Goal: Task Accomplishment & Management: Use online tool/utility

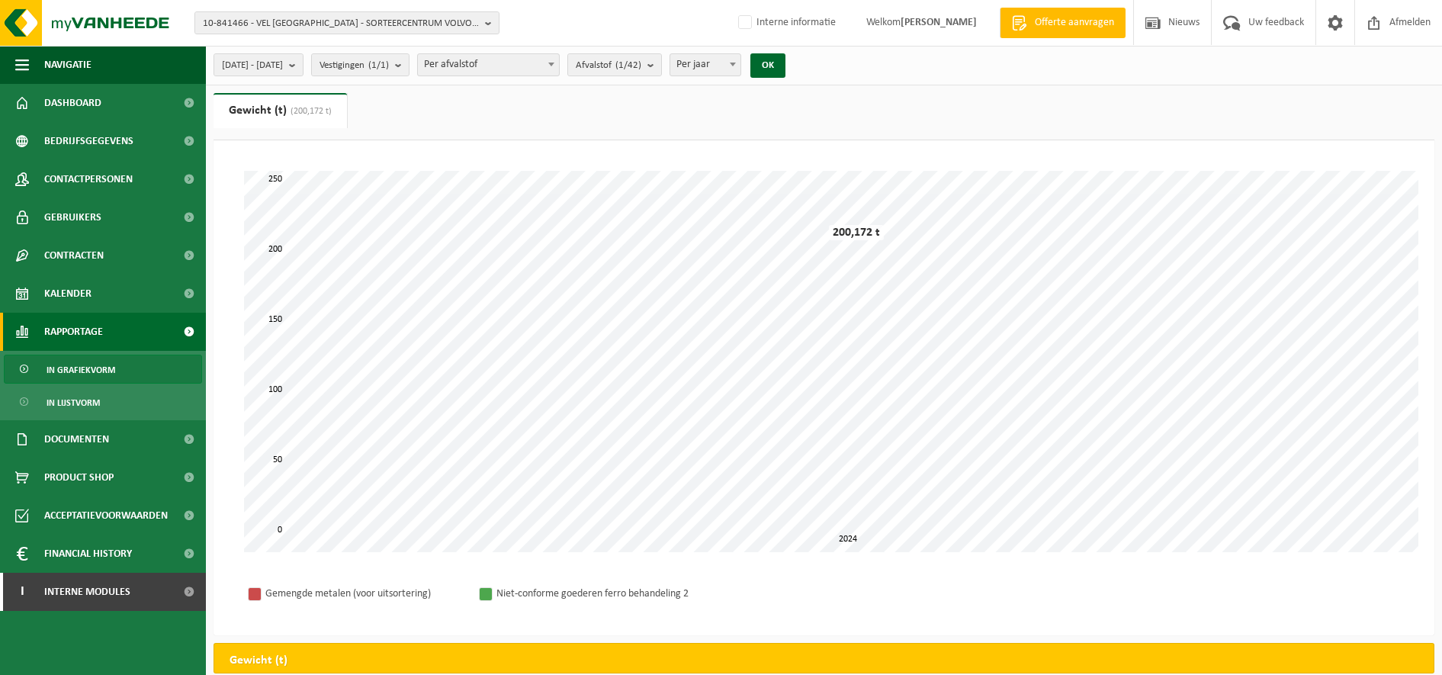
select select "3"
click at [242, 20] on span "10-841466 - VEL ANTWERPEN - SORTEERCENTRUM VOLVO GROUP BELGIUM - NCG - ANTWERPEN" at bounding box center [341, 23] width 276 height 23
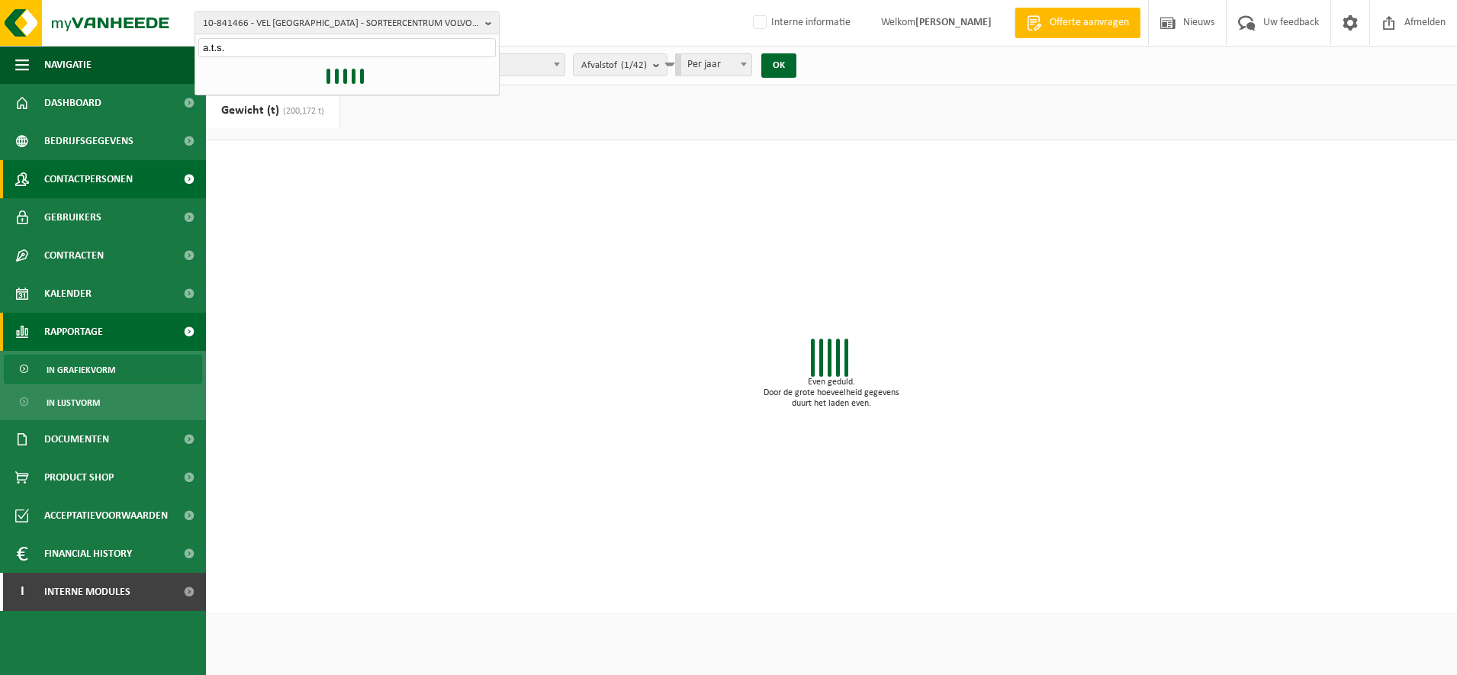
type input "a.t.s."
click at [70, 172] on span "Contactpersonen" at bounding box center [88, 179] width 88 height 38
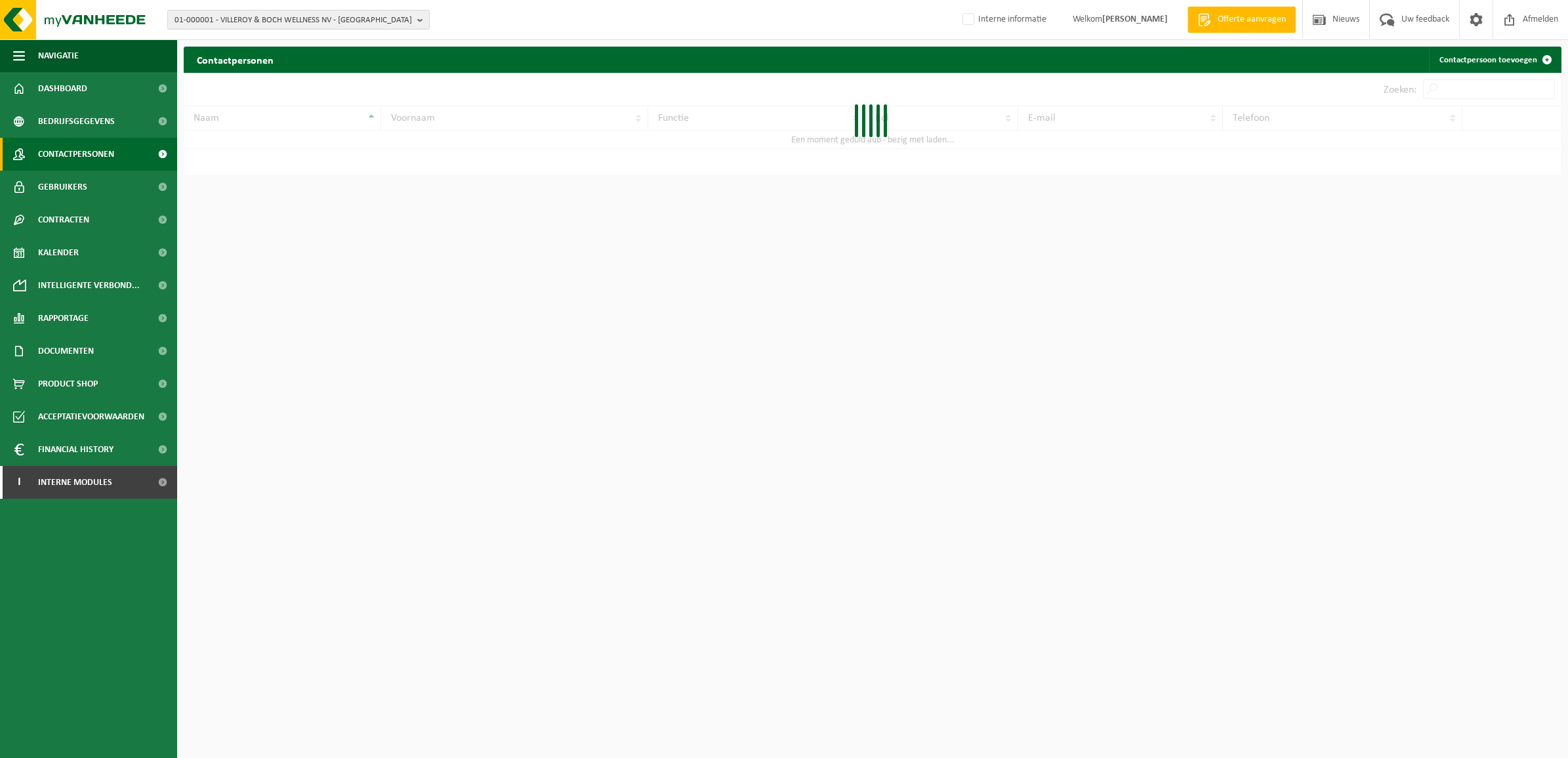
click at [286, 16] on span "01-000001 - VILLEROY & BOCH WELLNESS NV - ROESELARE" at bounding box center [293, 20] width 237 height 20
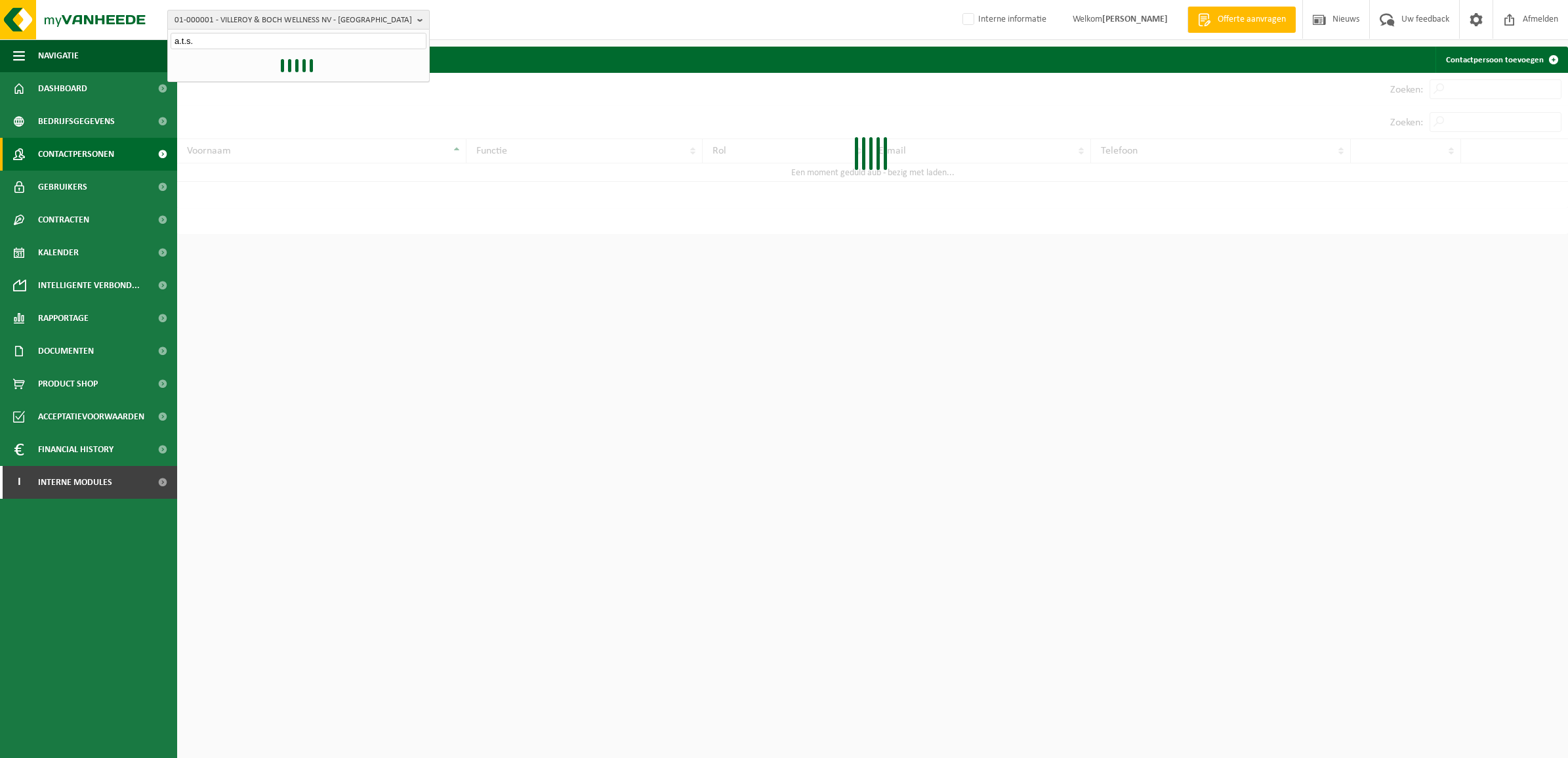
type input "a.t.s."
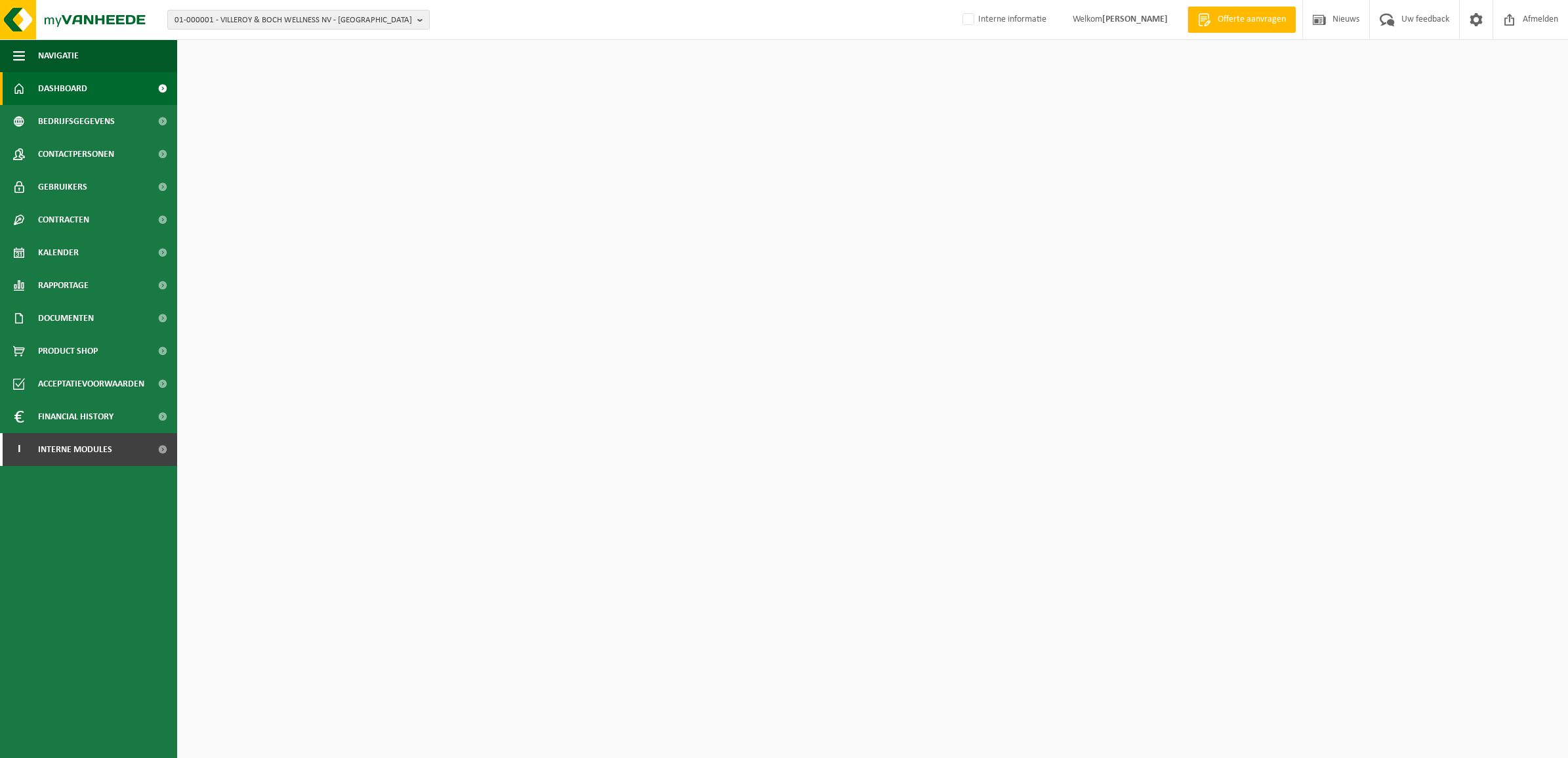
click at [218, 9] on div "01-000001 - VILLEROY & BOCH WELLNESS NV - ROESELARE 01-000001 - VILLEROY & BOCH…" at bounding box center [784, 20] width 1568 height 40
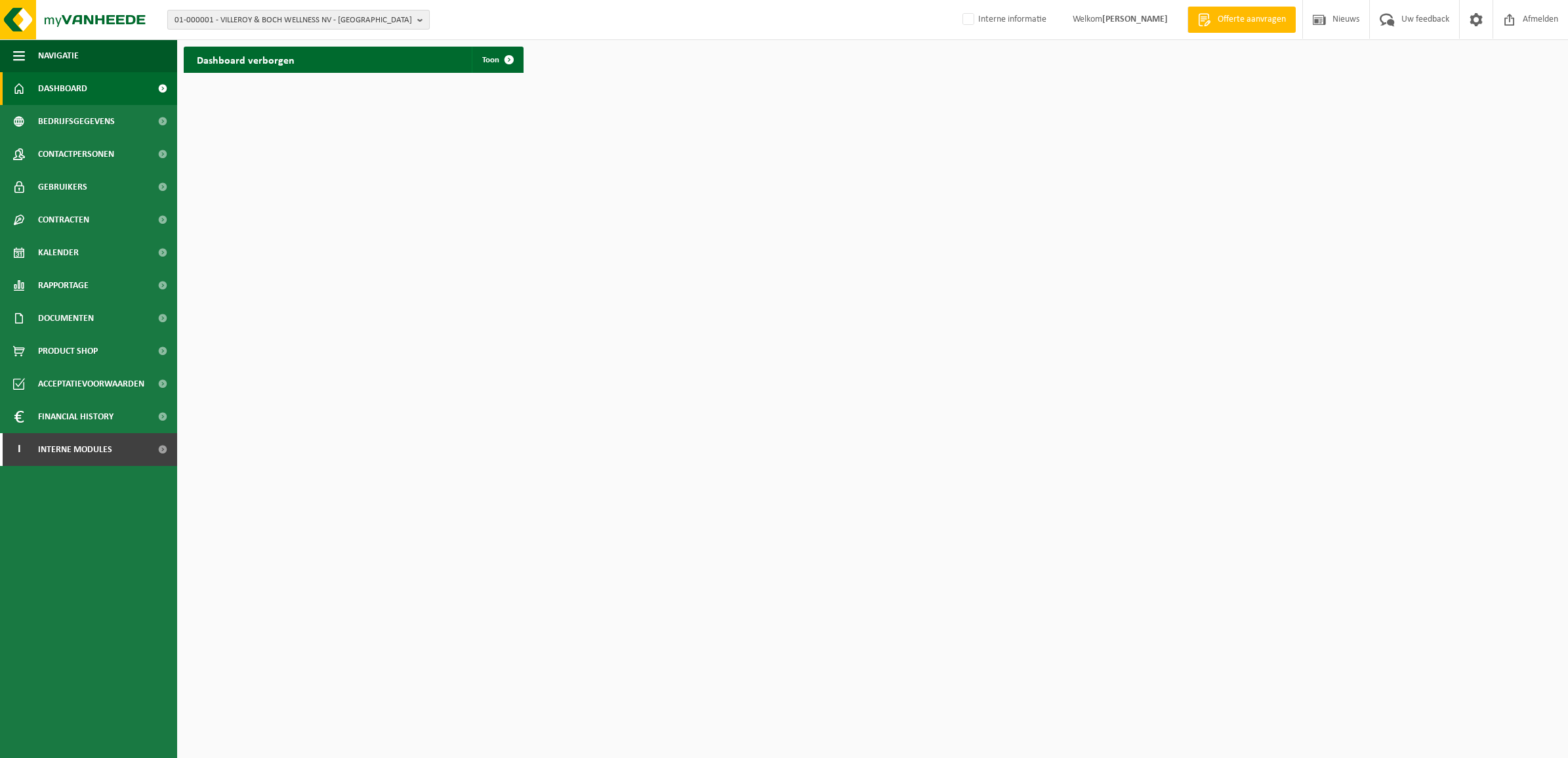
click at [250, 15] on span "01-000001 - VILLEROY & BOCH WELLNESS NV - ROESELARE" at bounding box center [293, 20] width 237 height 20
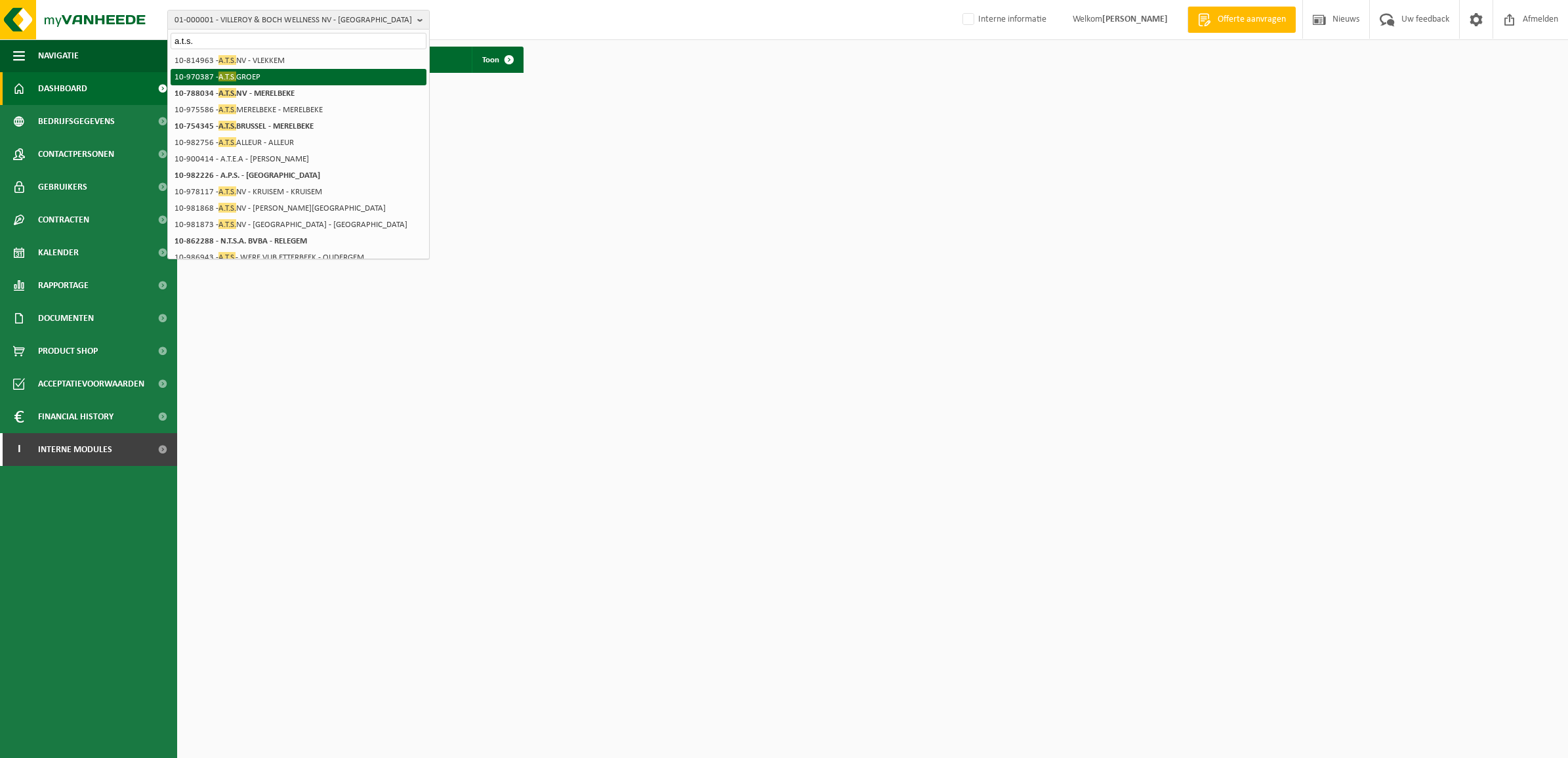
type input "a.t.s."
click at [293, 71] on li "10-970387 - A.T.S. GROEP" at bounding box center [298, 77] width 255 height 16
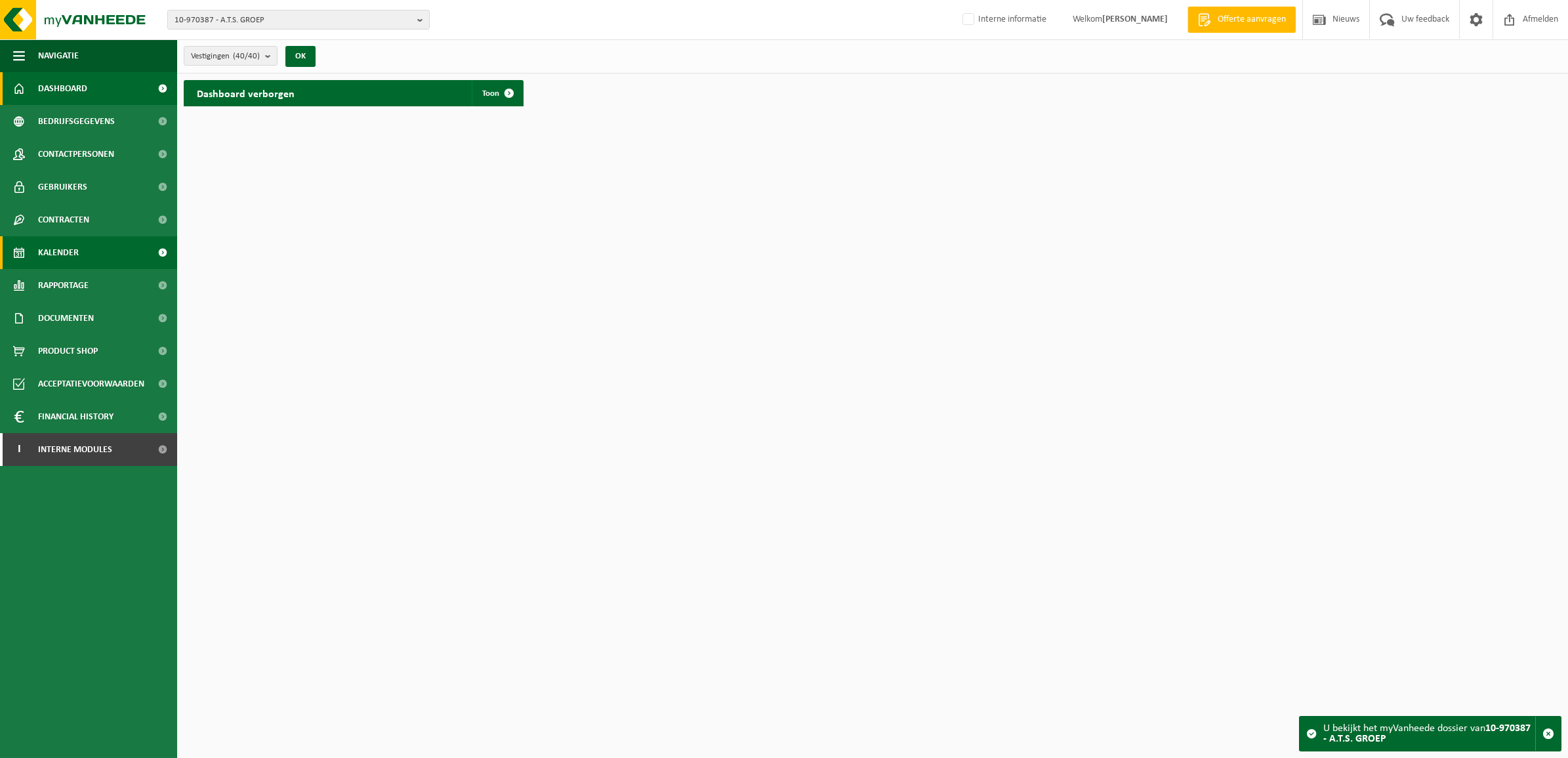
click at [80, 251] on link "Kalender" at bounding box center [89, 253] width 177 height 33
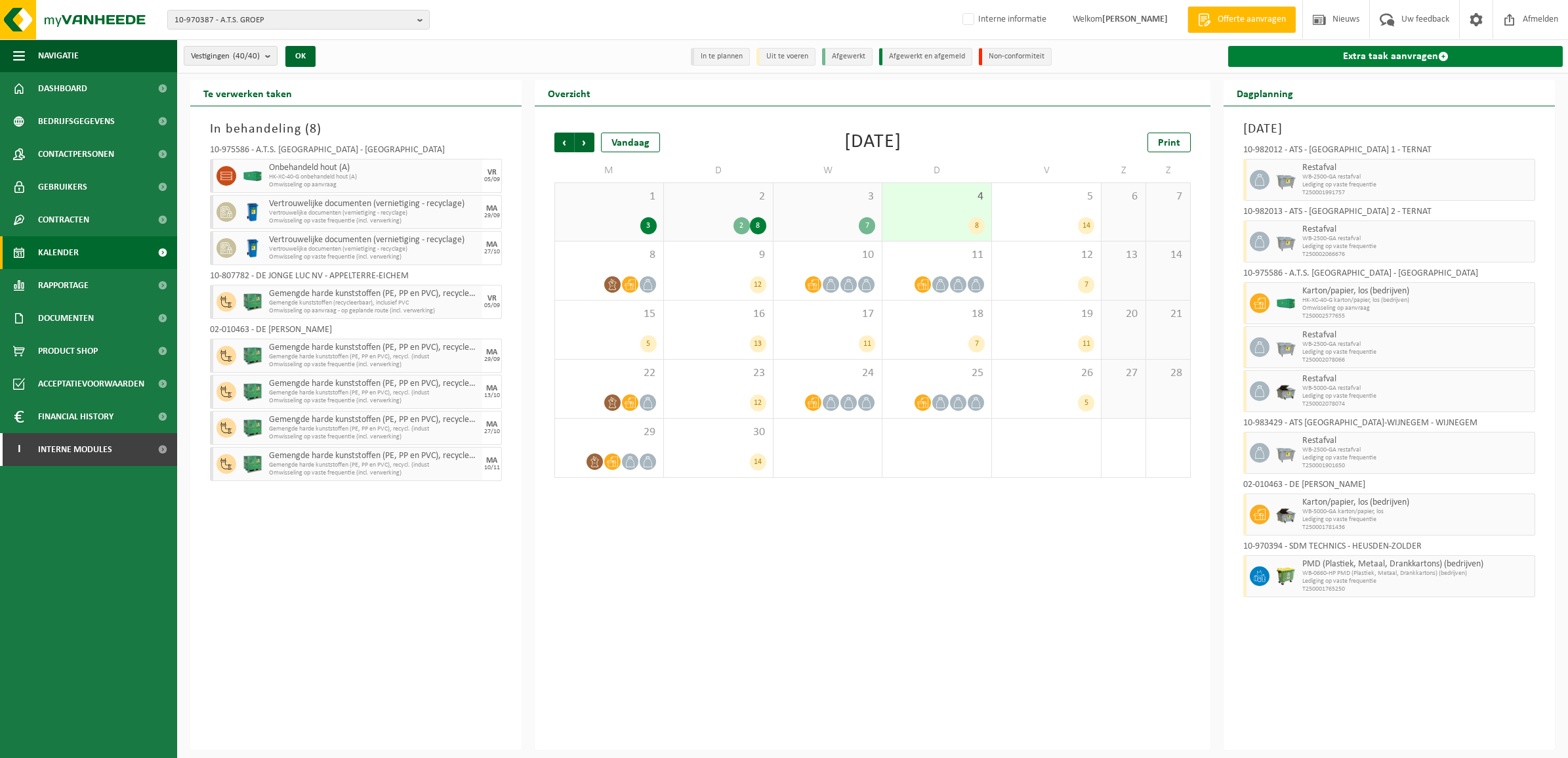
click at [1397, 58] on link "Extra taak aanvragen" at bounding box center [1395, 56] width 335 height 21
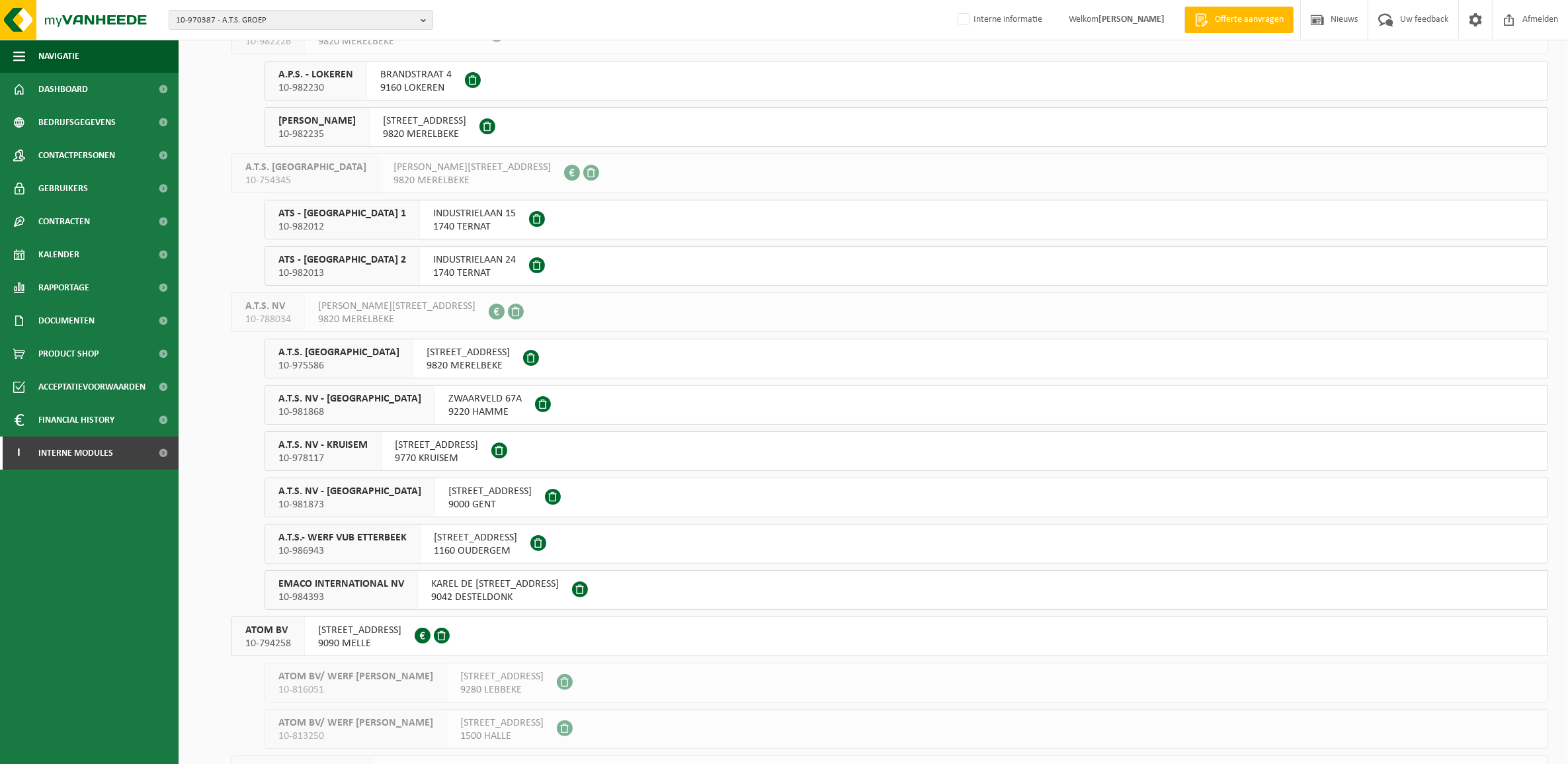
scroll to position [166, 0]
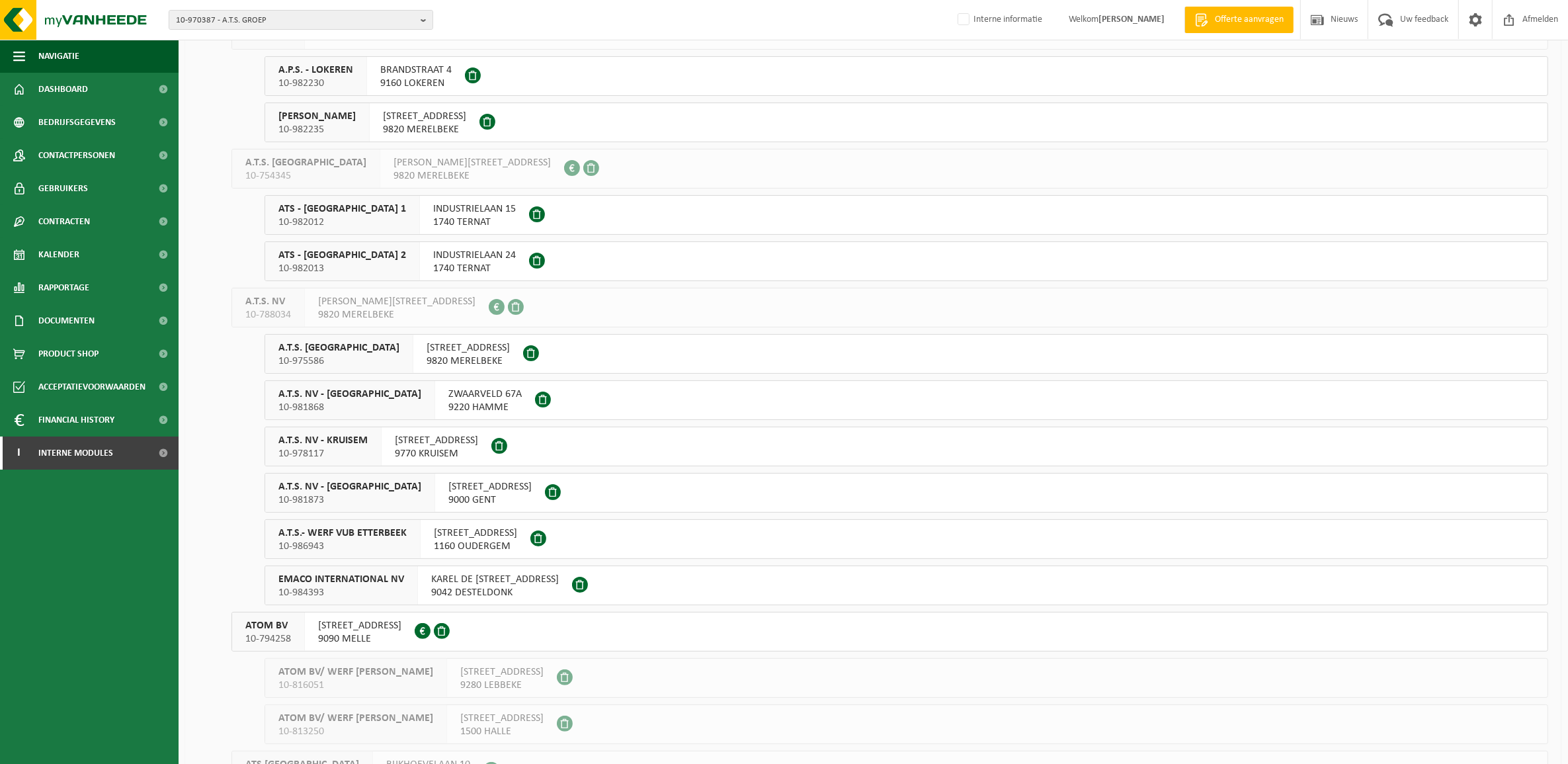
click at [363, 494] on span "10-981873" at bounding box center [350, 500] width 143 height 13
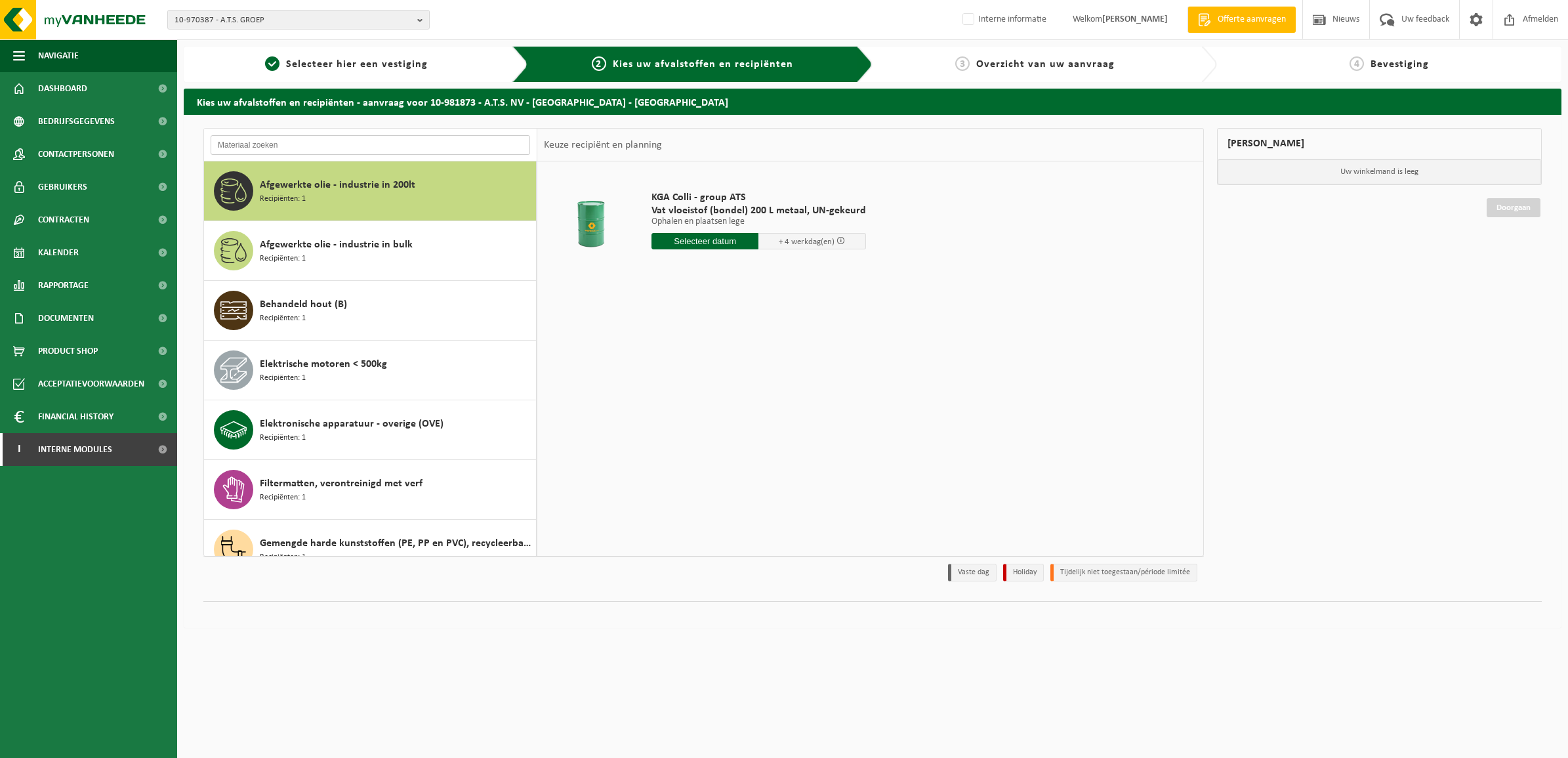
click at [391, 141] on input "text" at bounding box center [370, 145] width 319 height 20
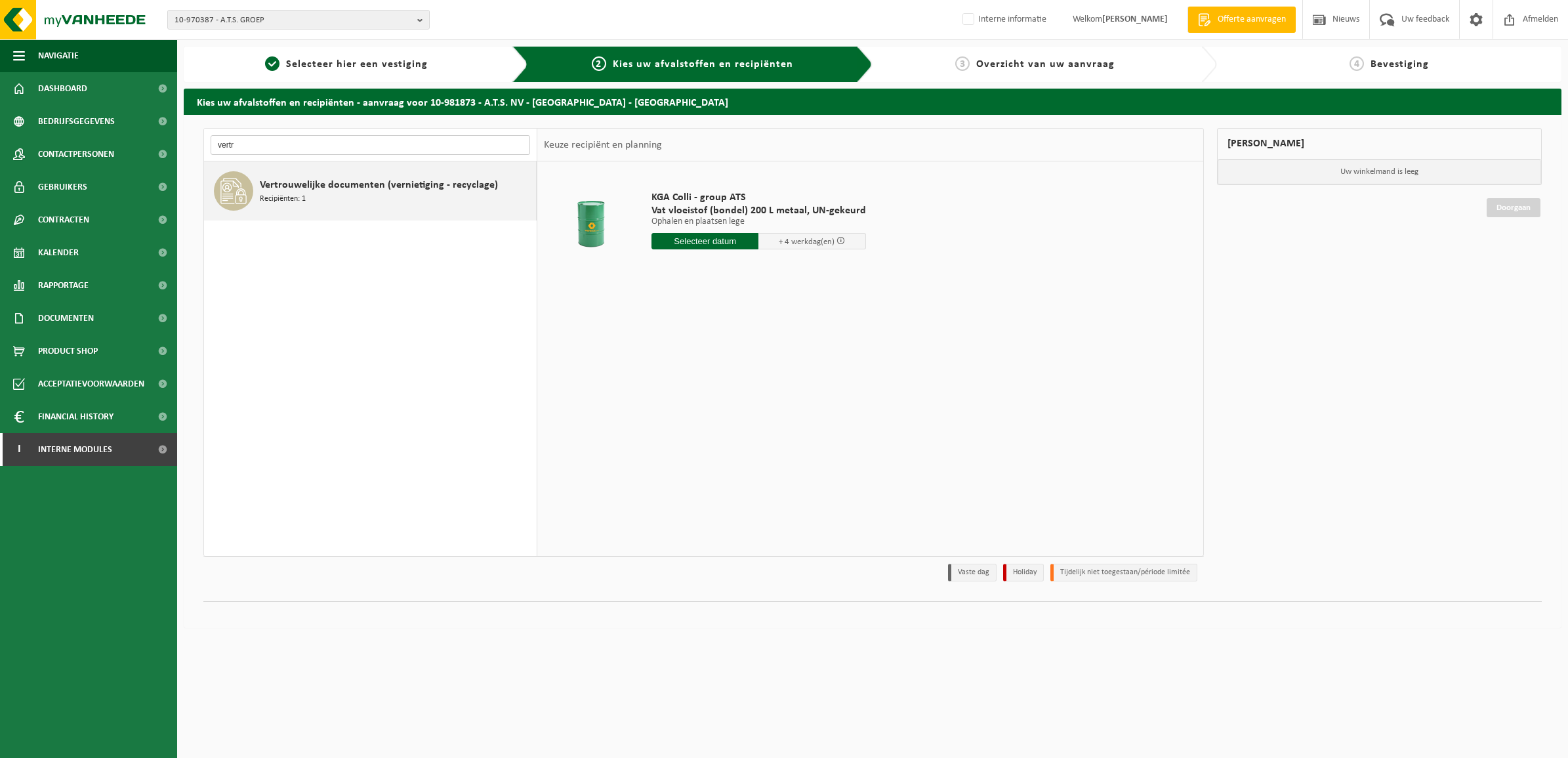
type input "vertr"
click at [394, 182] on span "Vertrouwelijke documenten (vernietiging - recyclage)" at bounding box center [378, 185] width 238 height 15
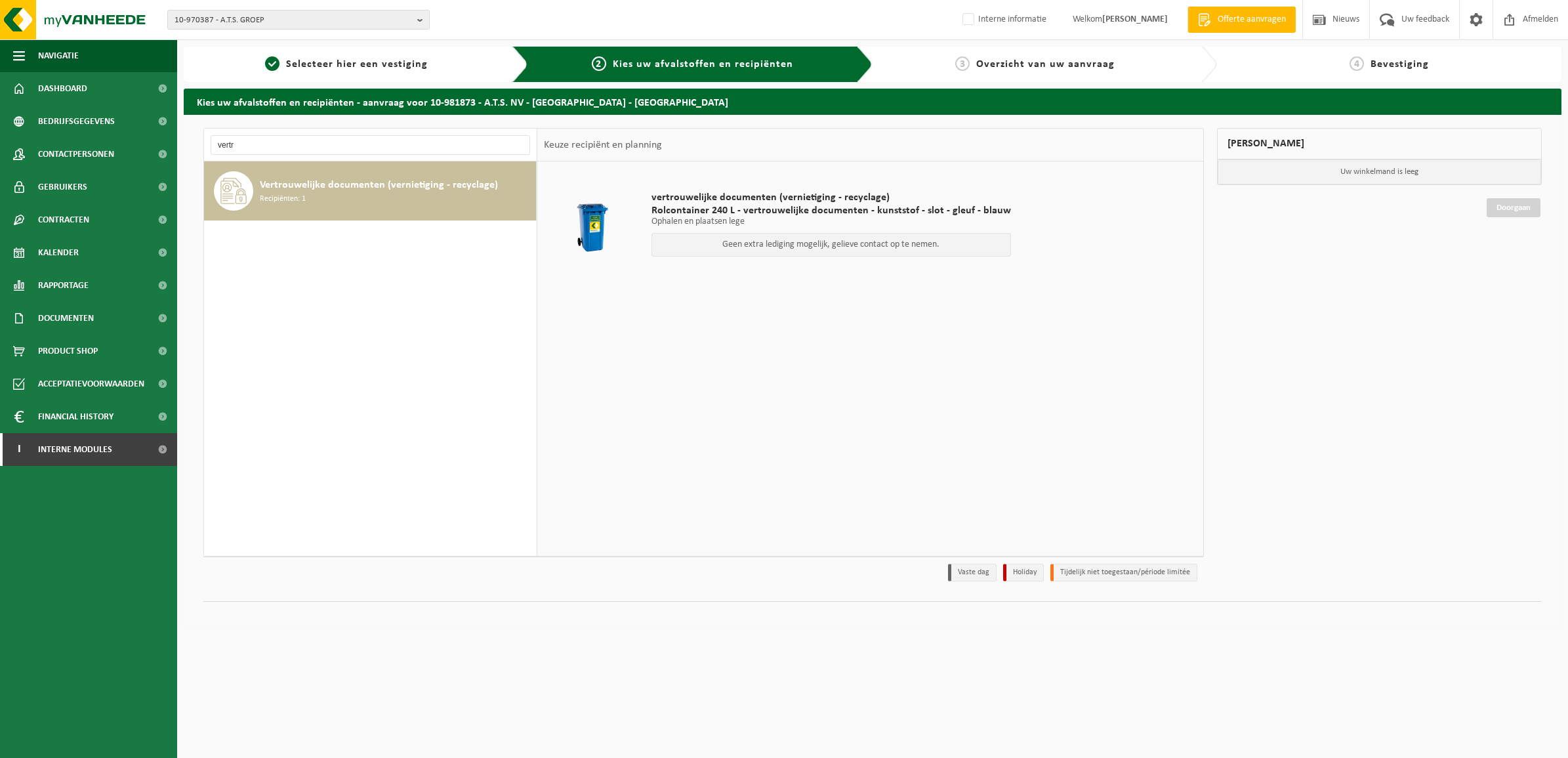
click at [956, 242] on p "Geen extra lediging mogelijk, gelieve contact op te nemen." at bounding box center [831, 244] width 345 height 9
